Goal: Register for event/course

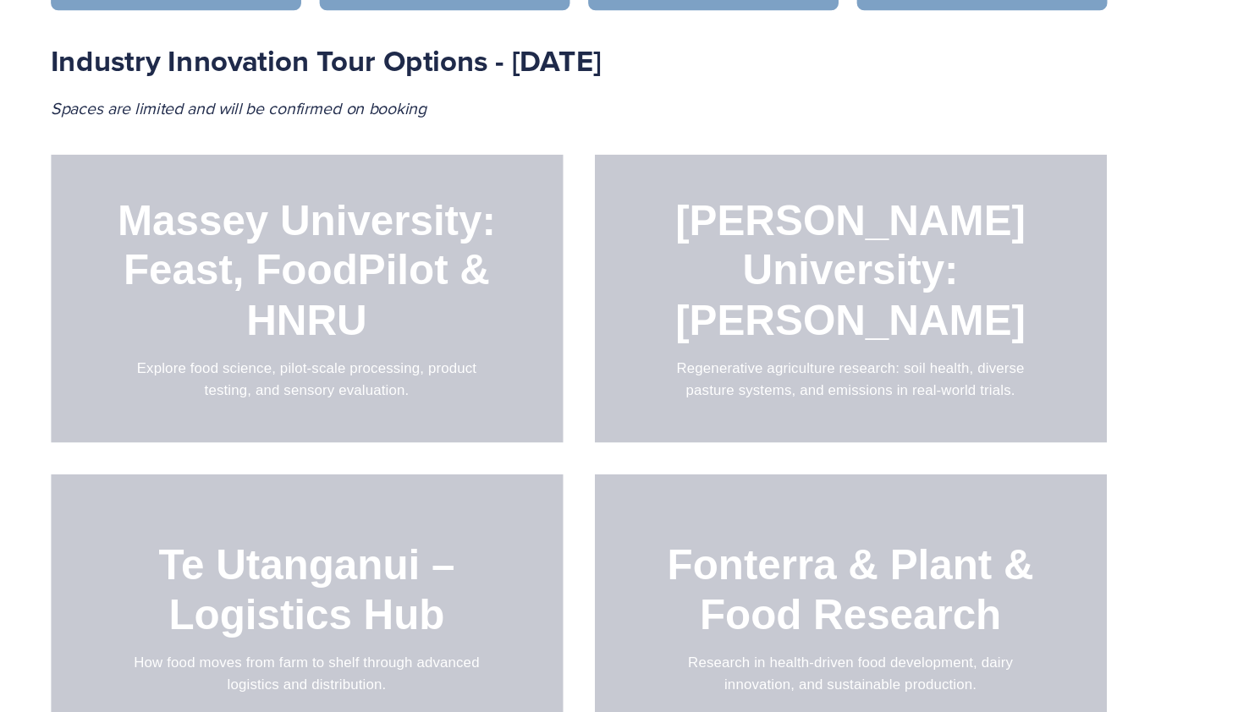
scroll to position [1692, 0]
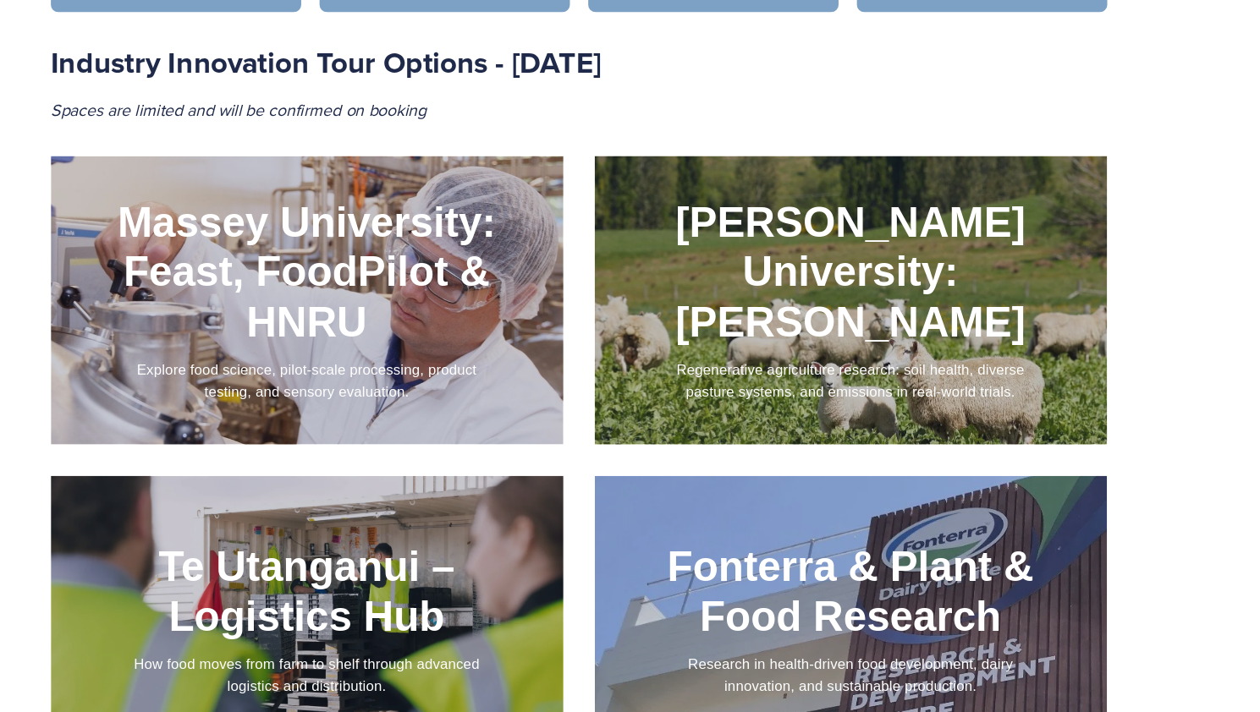
click at [739, 308] on div at bounding box center [881, 277] width 473 height 267
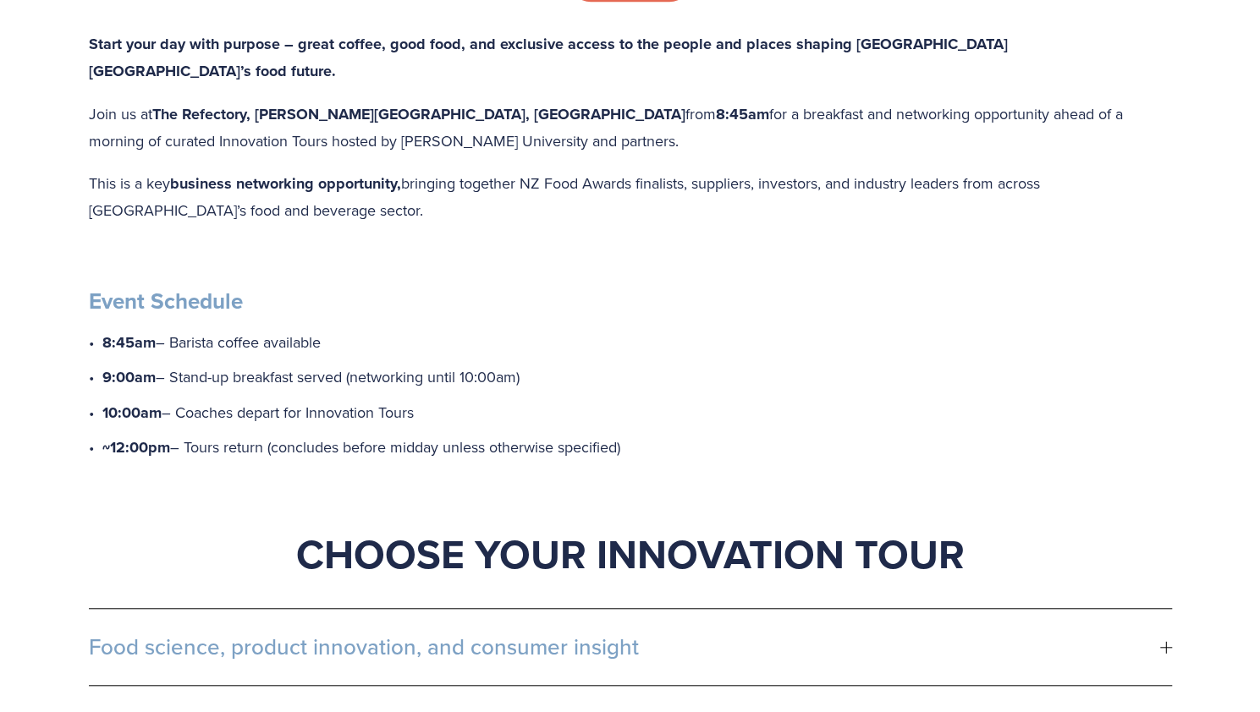
scroll to position [923, 0]
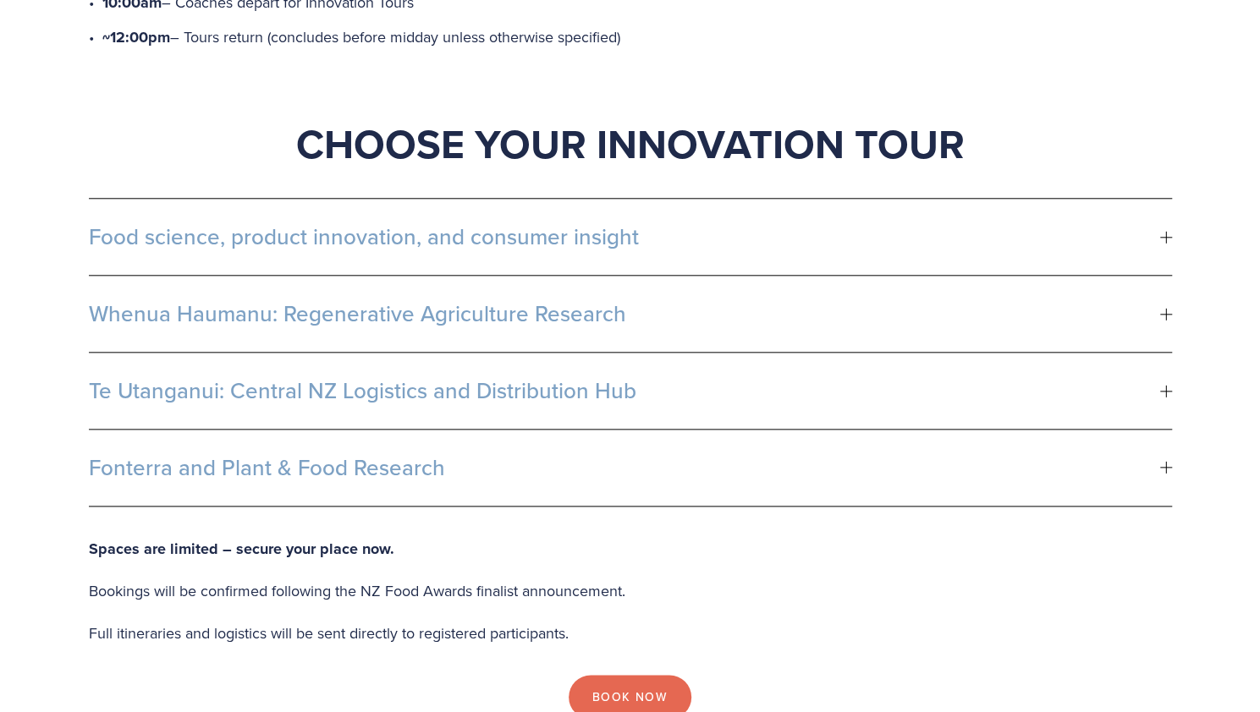
click at [1117, 224] on span "Food science, product innovation, and consumer insight" at bounding box center [624, 236] width 1071 height 25
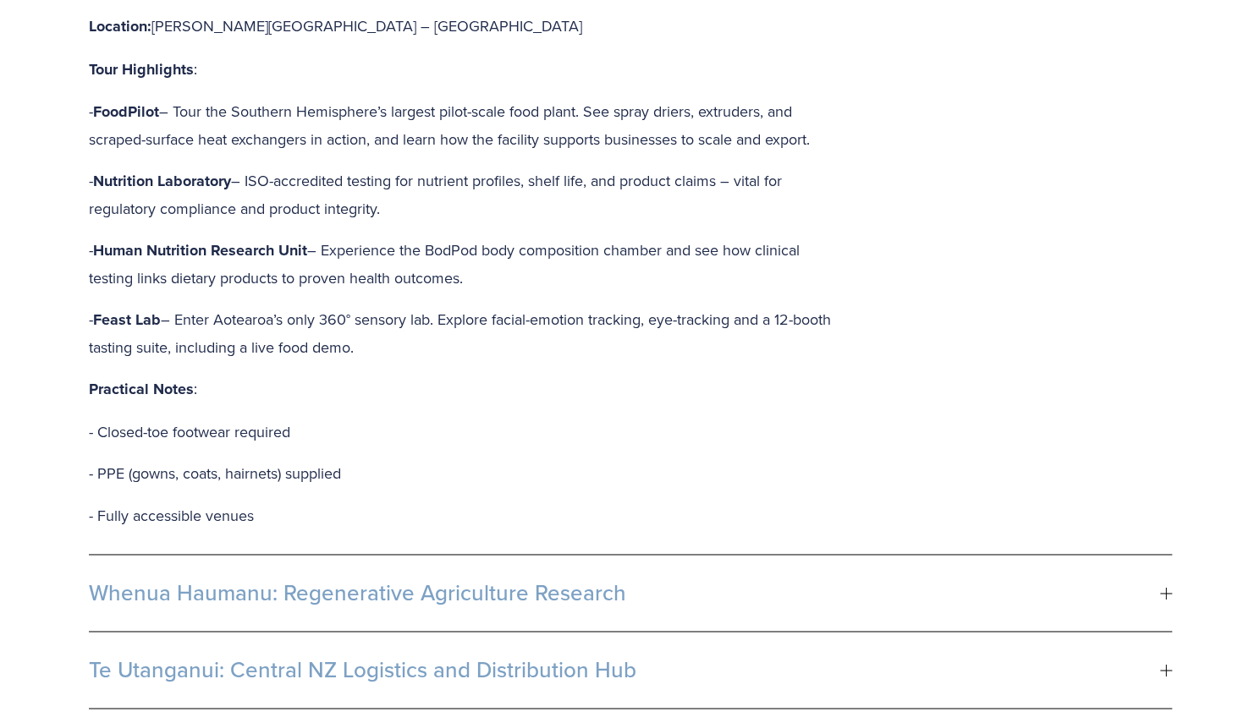
scroll to position [1299, 0]
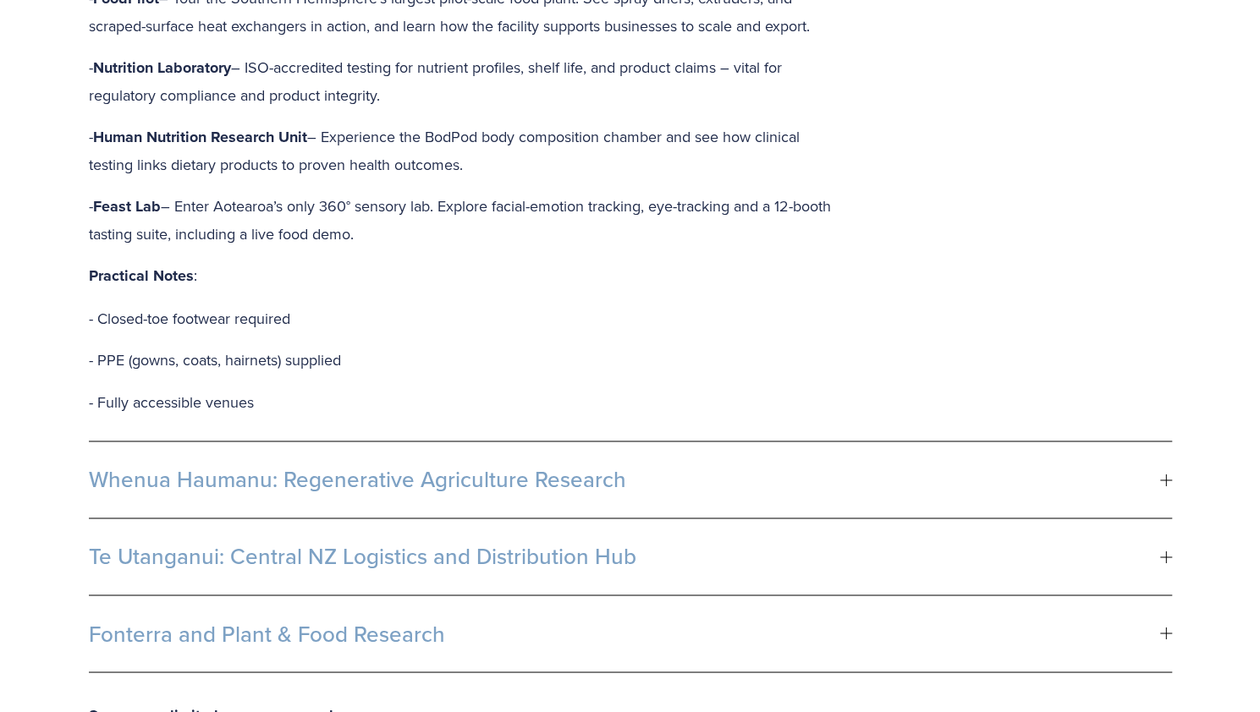
click at [792, 467] on span "Whenua Haumanu: Regenerative Agriculture Research" at bounding box center [624, 479] width 1071 height 25
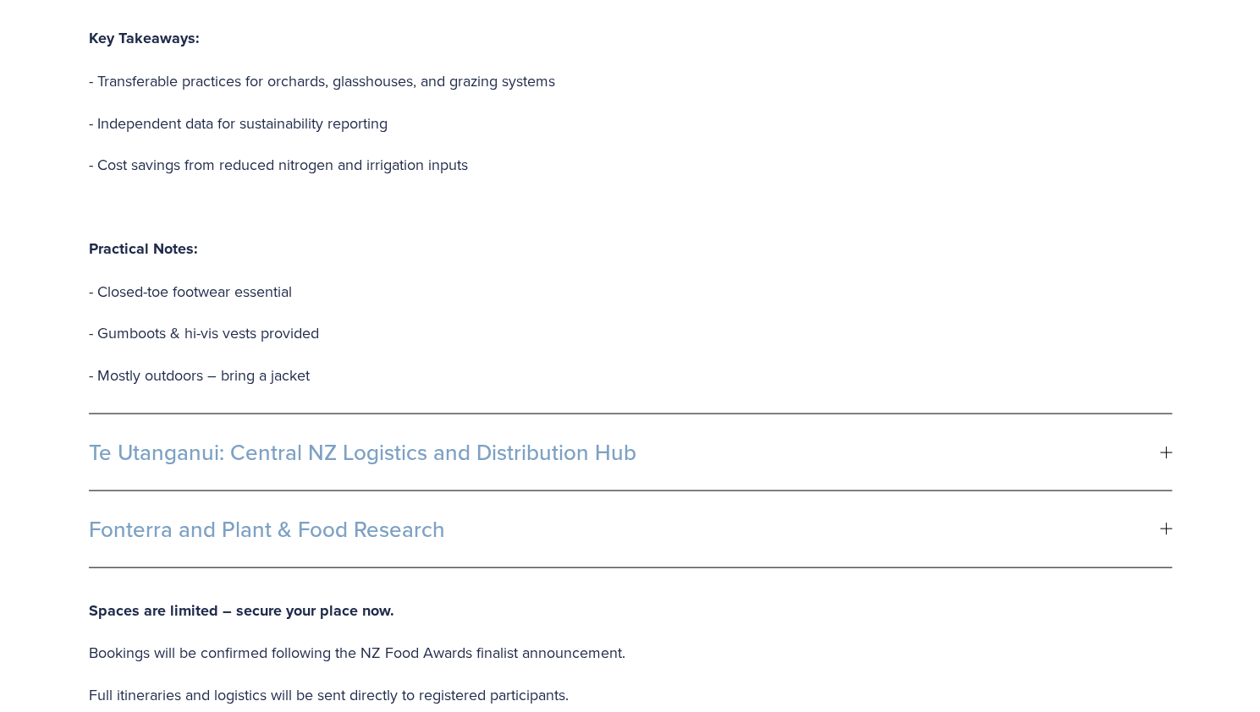
scroll to position [1846, 0]
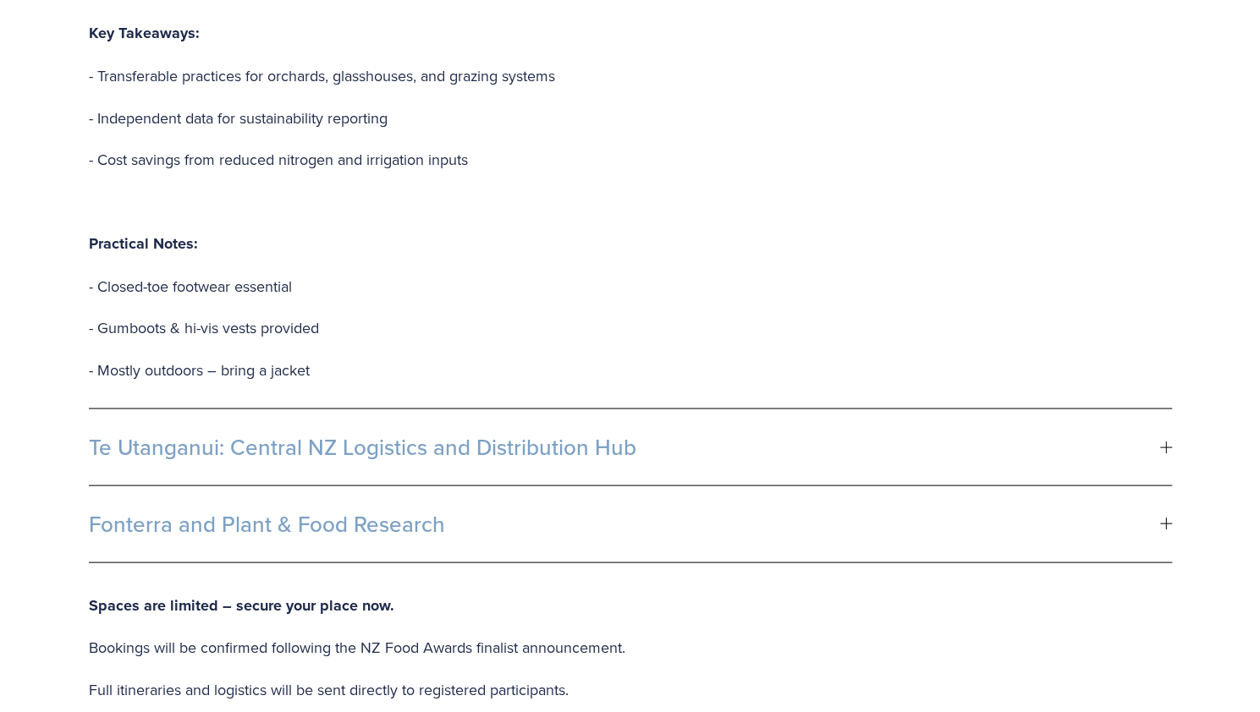
click at [722, 511] on span "Fonterra and Plant & Food Research" at bounding box center [624, 523] width 1071 height 25
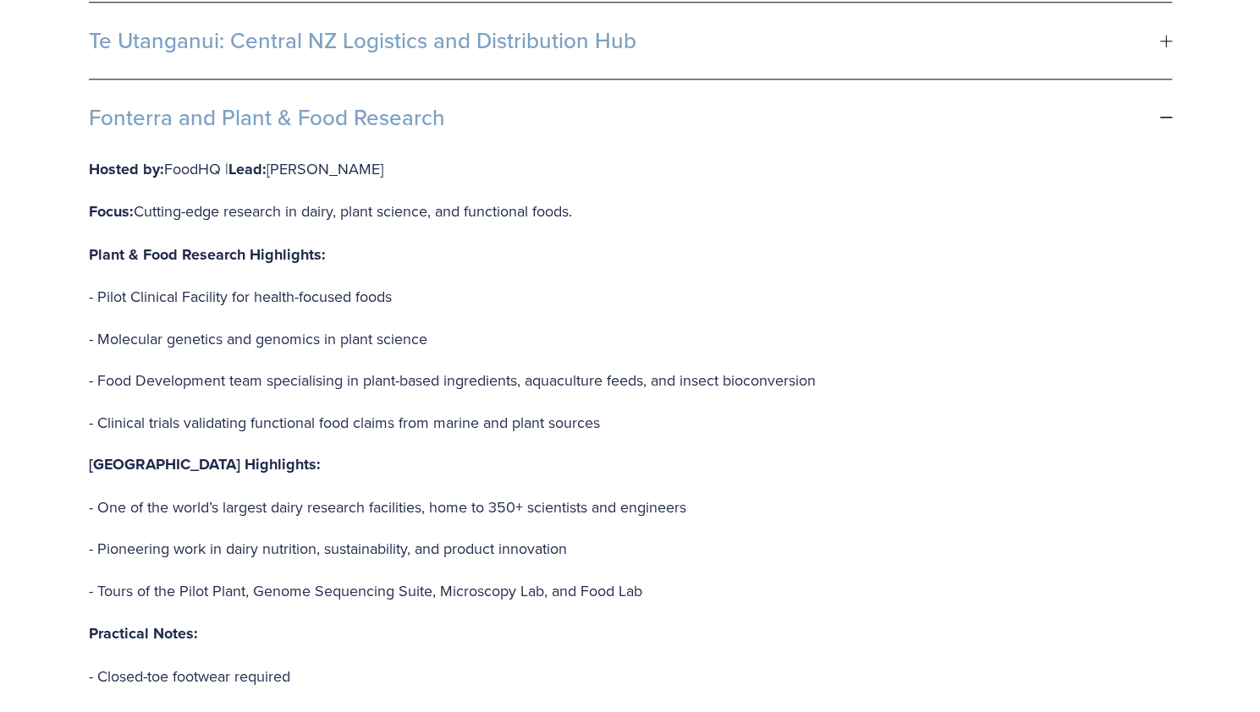
scroll to position [1283, 0]
